Goal: Task Accomplishment & Management: Manage account settings

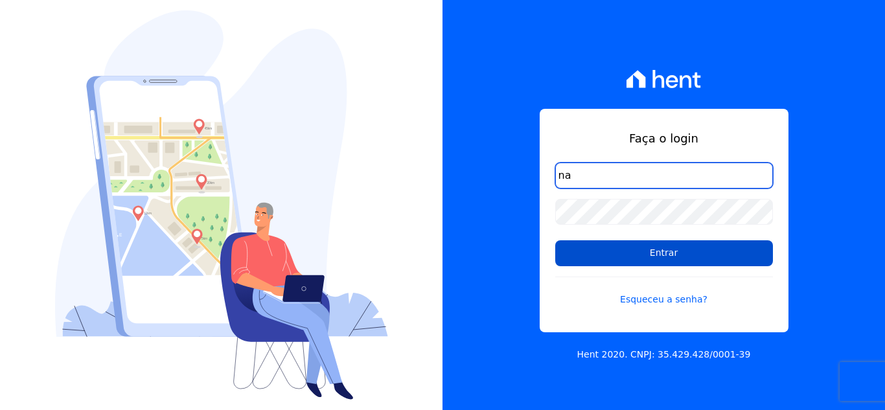
type input "n"
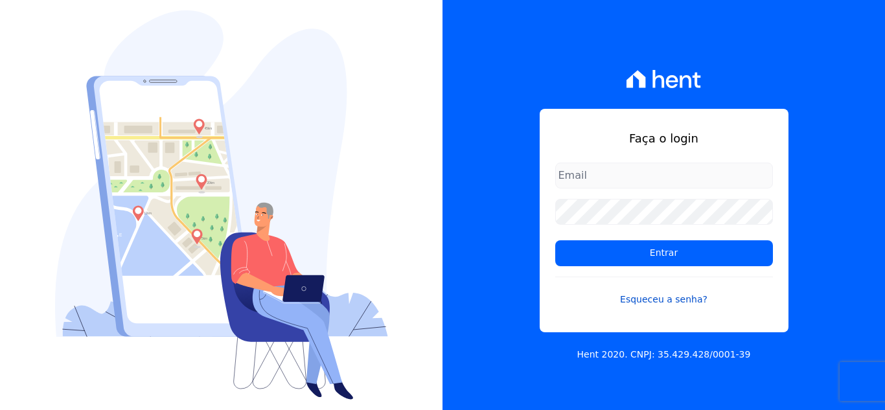
click at [677, 297] on link "Esqueceu a senha?" at bounding box center [664, 292] width 218 height 30
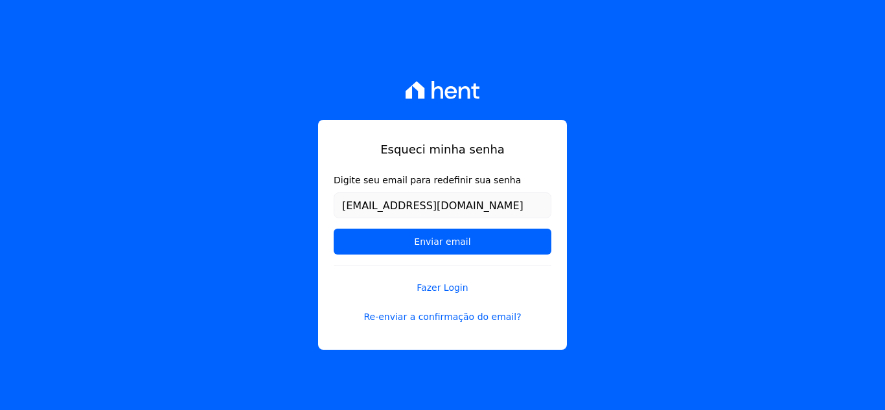
type input "[EMAIL_ADDRESS][DOMAIN_NAME]"
click at [334, 229] on input "Enviar email" at bounding box center [443, 242] width 218 height 26
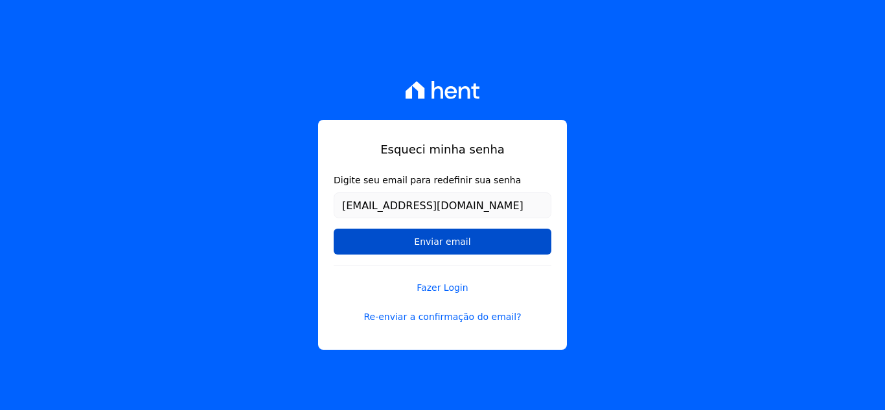
click at [424, 251] on input "Enviar email" at bounding box center [443, 242] width 218 height 26
click at [426, 247] on input "Enviar email" at bounding box center [443, 242] width 218 height 26
click at [435, 236] on input "Enviar email" at bounding box center [443, 242] width 218 height 26
click at [439, 240] on input "Enviar email" at bounding box center [443, 242] width 218 height 26
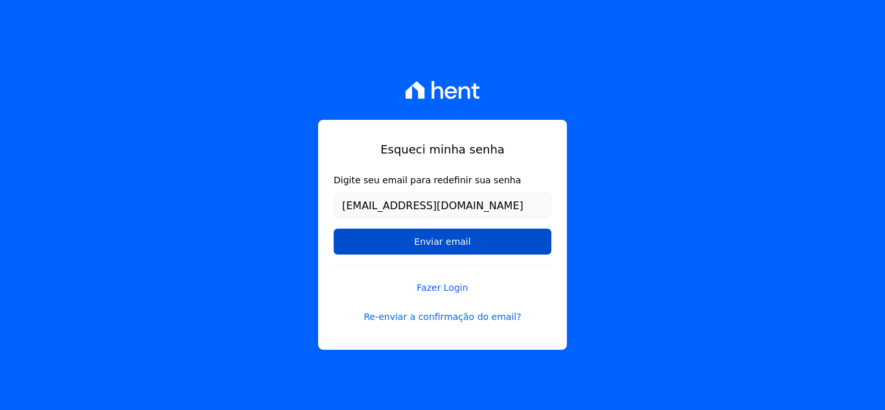
click at [439, 240] on input "Enviar email" at bounding box center [443, 242] width 218 height 26
click at [439, 235] on input "Enviar email" at bounding box center [443, 242] width 218 height 26
click at [536, 243] on input "Enviar email" at bounding box center [443, 242] width 218 height 26
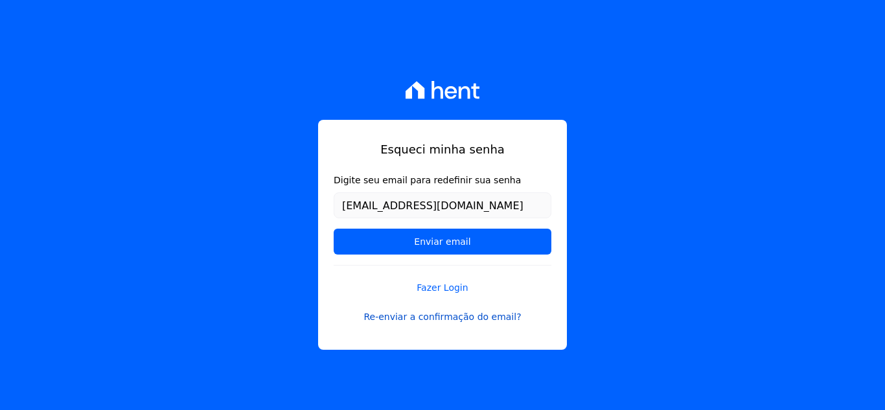
click at [455, 317] on link "Re-enviar a confirmação do email?" at bounding box center [443, 317] width 218 height 14
